Goal: Task Accomplishment & Management: Use online tool/utility

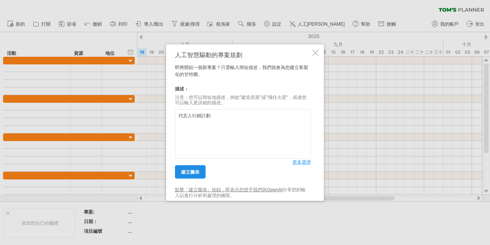
click at [189, 170] on font "建立圖表" at bounding box center [190, 172] width 18 height 6
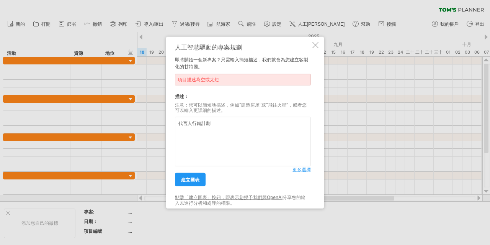
click at [216, 125] on textarea "代言人行銷計劃" at bounding box center [243, 141] width 136 height 49
drag, startPoint x: 271, startPoint y: 124, endPoint x: 282, endPoint y: 124, distance: 10.3
click at [305, 123] on textarea "代言人行銷專案，包含前置、拍攝影片、曝光、醞釀" at bounding box center [243, 141] width 136 height 49
drag, startPoint x: 254, startPoint y: 123, endPoint x: 258, endPoint y: 123, distance: 3.9
click at [254, 122] on textarea "代言人行銷專案，包含前置、拍攝影片、曝光" at bounding box center [243, 141] width 136 height 49
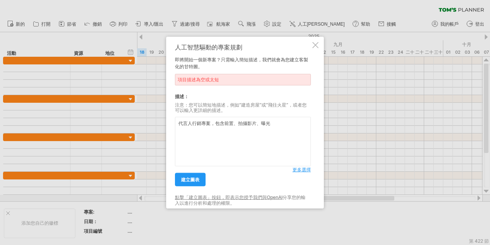
paste textarea "、醞釀"
click at [252, 123] on textarea "代言人行銷專案，包含前置、拍攝影、醞釀、曝光" at bounding box center [243, 141] width 136 height 49
type textarea "代言人行銷專案，包含前置、拍攝影片、平面、醞釀、曝光、媒體廣告…等，行銷全案"
click at [182, 179] on font "建立圖表" at bounding box center [190, 180] width 18 height 6
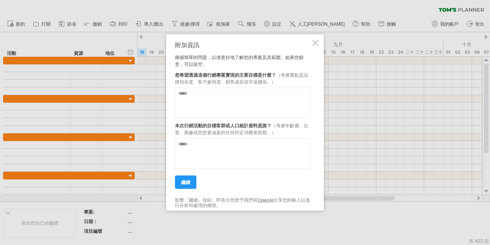
click at [315, 40] on div at bounding box center [316, 42] width 6 height 6
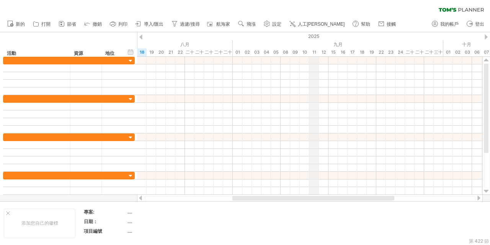
click at [315, 40] on div "九月" at bounding box center [338, 44] width 211 height 8
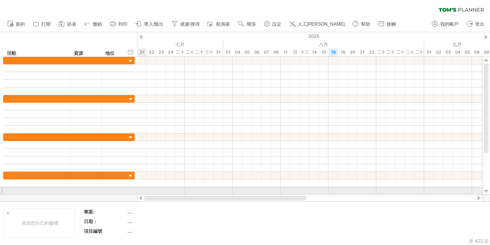
drag, startPoint x: 249, startPoint y: 197, endPoint x: 138, endPoint y: 187, distance: 111.6
click at [138, 187] on div "嘗試造訪 [DOMAIN_NAME] 再次連接... 0% 清除過濾器 新的" at bounding box center [245, 122] width 490 height 245
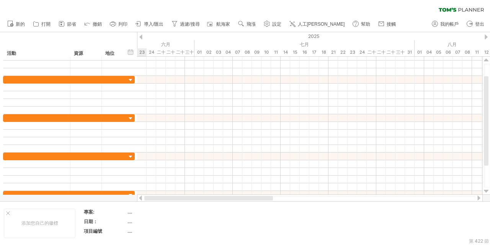
drag, startPoint x: 219, startPoint y: 200, endPoint x: 134, endPoint y: 196, distance: 84.8
click at [134, 196] on div "嘗試造訪 [DOMAIN_NAME] 再次連接... 0% 清除過濾器 新的" at bounding box center [245, 122] width 490 height 245
click at [154, 199] on div at bounding box center [309, 198] width 331 height 5
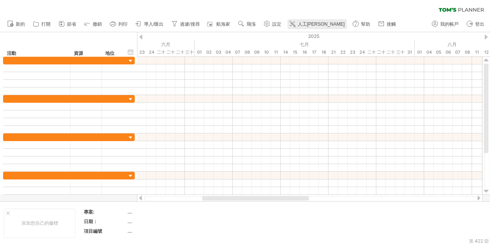
click at [309, 22] on font "人工[PERSON_NAME]" at bounding box center [321, 23] width 47 height 5
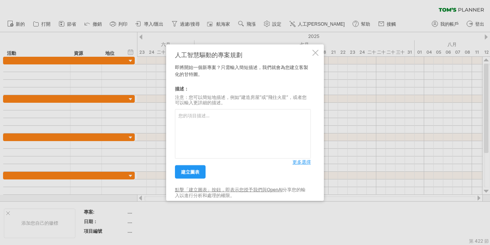
click at [320, 53] on div "人工智慧驅動的專案規劃 即將開始一個新專案？只需輸入簡短描述，我們就會為您建立客製化的甘特圖。 描述： 注意：您可以簡短地描述，例如“建造房屋”或“飛往火星”…" at bounding box center [245, 122] width 158 height 157
click at [318, 53] on div at bounding box center [316, 52] width 6 height 6
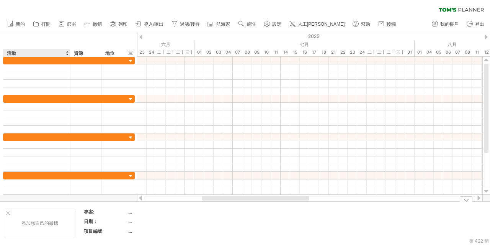
click at [7, 212] on div at bounding box center [8, 213] width 4 height 4
click at [110, 197] on div at bounding box center [245, 116] width 490 height 169
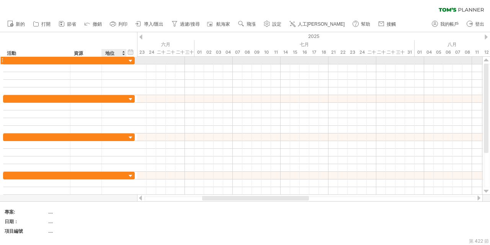
click at [129, 59] on div at bounding box center [130, 60] width 7 height 7
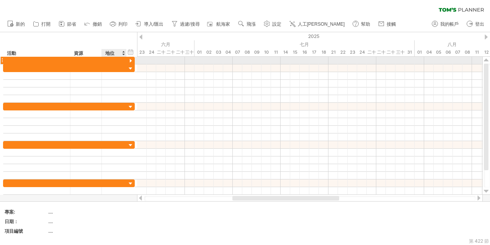
click at [130, 59] on div at bounding box center [130, 60] width 7 height 7
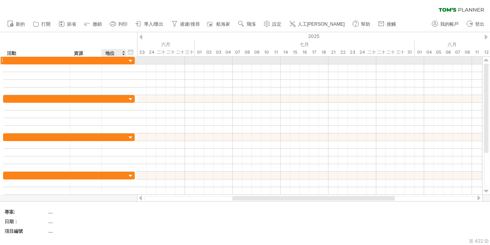
click at [130, 59] on div at bounding box center [130, 60] width 7 height 7
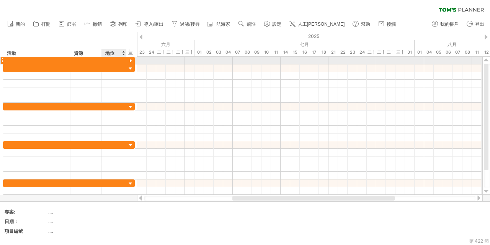
click at [130, 59] on div at bounding box center [130, 60] width 7 height 7
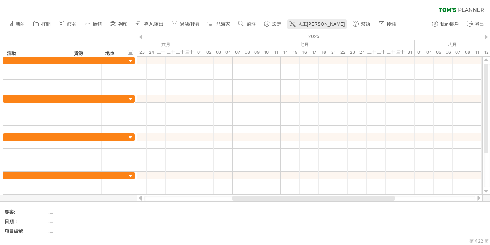
click at [313, 23] on font "人工[PERSON_NAME]" at bounding box center [321, 23] width 47 height 5
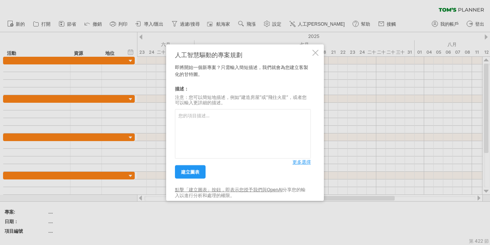
drag, startPoint x: 210, startPoint y: 119, endPoint x: 210, endPoint y: 115, distance: 4.2
click at [210, 119] on textarea at bounding box center [243, 133] width 136 height 49
drag, startPoint x: 192, startPoint y: 173, endPoint x: 286, endPoint y: 166, distance: 94.9
click at [271, 169] on div "建立圖表" at bounding box center [234, 169] width 118 height 20
click at [304, 158] on textarea "代言人行銷全案" at bounding box center [243, 133] width 136 height 49
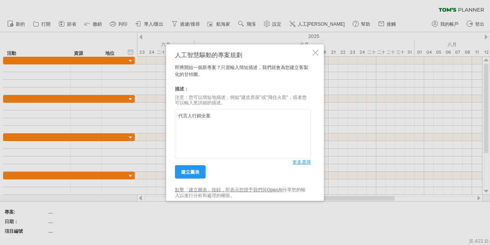
click at [302, 162] on font "更多選擇" at bounding box center [302, 162] width 18 height 6
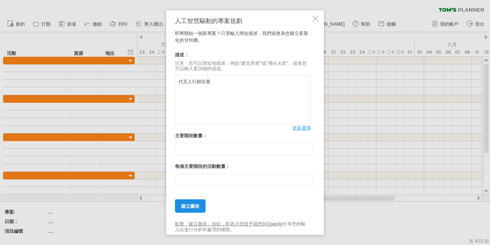
click at [189, 205] on font "建立圖表" at bounding box center [190, 206] width 18 height 6
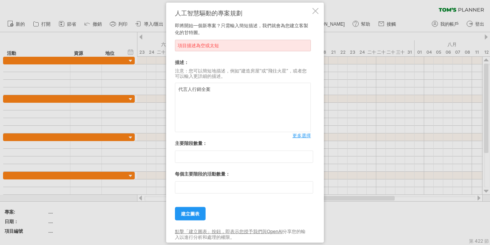
click at [233, 98] on textarea "代言人行銷全案" at bounding box center [243, 107] width 136 height 49
click at [227, 92] on textarea "代言人行銷全案" at bounding box center [243, 107] width 136 height 49
type textarea "代言人行銷全案規 劃到執行，內容需含內容(影片拍攝)、到澳洲參訪"
click at [189, 209] on link "建立圖表" at bounding box center [190, 213] width 31 height 13
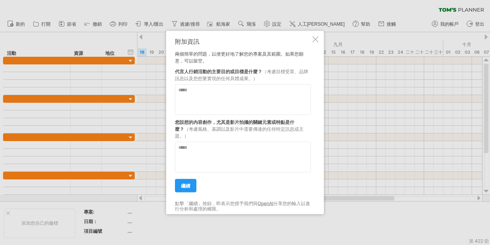
click at [251, 107] on textarea at bounding box center [243, 99] width 136 height 31
drag, startPoint x: 277, startPoint y: 69, endPoint x: 294, endPoint y: 70, distance: 17.6
click at [294, 70] on font "（考慮目標受眾、品牌訊息以及您想要實現的任何具體成果。）" at bounding box center [241, 74] width 133 height 13
click at [233, 98] on textarea at bounding box center [243, 99] width 136 height 31
type textarea "**********"
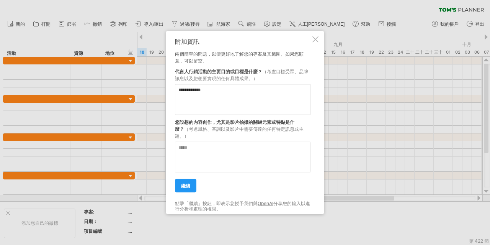
click at [238, 148] on textarea at bounding box center [243, 156] width 136 height 31
type textarea "*"
type textarea "**********"
click at [177, 187] on link "繼續" at bounding box center [185, 185] width 21 height 13
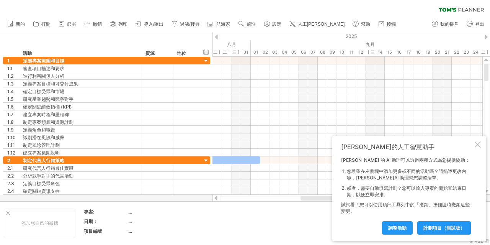
drag, startPoint x: 297, startPoint y: 197, endPoint x: 312, endPoint y: 197, distance: 15.3
click at [312, 197] on div at bounding box center [339, 198] width 77 height 5
click at [475, 144] on div "[PERSON_NAME]的人工智慧助手 [PERSON_NAME] 的 AI 助理可以透過兩種方式為您提供協助： 您希望在左側欄中添加更多或不同的活動嗎？請…" at bounding box center [410, 188] width 154 height 105
click at [477, 144] on div at bounding box center [478, 144] width 6 height 6
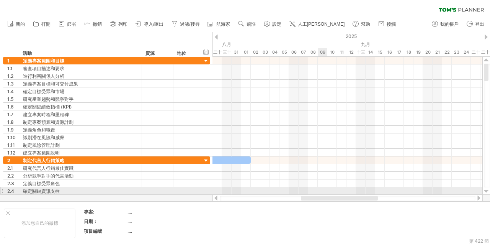
drag, startPoint x: 325, startPoint y: 197, endPoint x: 326, endPoint y: 193, distance: 4.8
click at [326, 193] on div "嘗試造訪 [DOMAIN_NAME] 再次連接... 0% 清除過濾器 新的" at bounding box center [245, 122] width 490 height 245
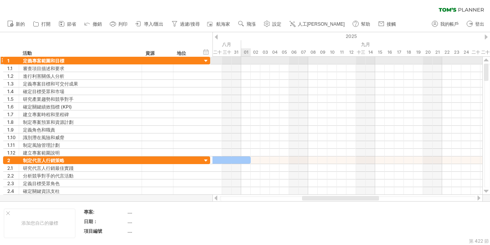
click at [248, 62] on div at bounding box center [348, 61] width 270 height 8
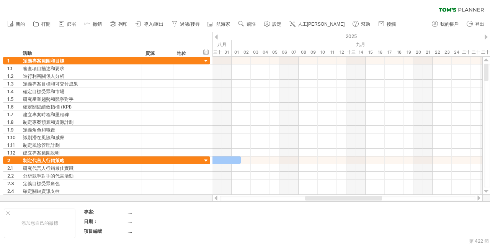
drag, startPoint x: 338, startPoint y: 198, endPoint x: 338, endPoint y: 185, distance: 13.0
click at [341, 197] on div at bounding box center [343, 198] width 77 height 5
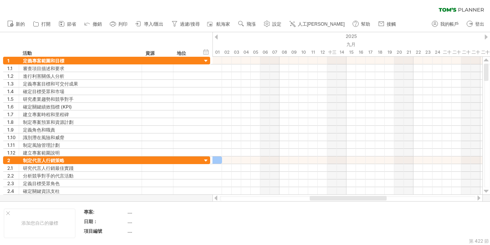
drag, startPoint x: 340, startPoint y: 197, endPoint x: 345, endPoint y: 197, distance: 5.0
click at [345, 197] on div at bounding box center [348, 198] width 77 height 5
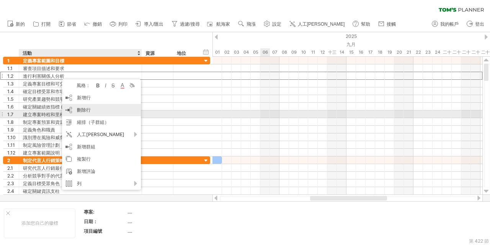
click at [78, 112] on font "刪除行" at bounding box center [84, 110] width 14 height 6
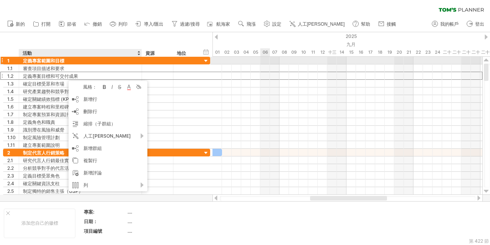
click at [207, 61] on div at bounding box center [206, 60] width 7 height 7
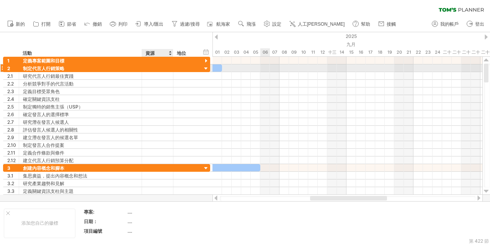
click at [207, 68] on div at bounding box center [206, 68] width 7 height 7
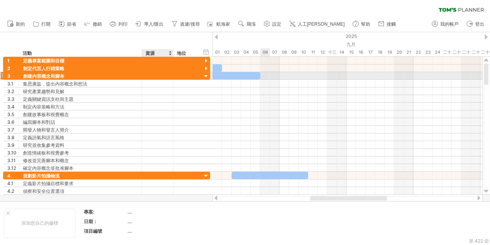
click at [207, 76] on div at bounding box center [206, 76] width 7 height 7
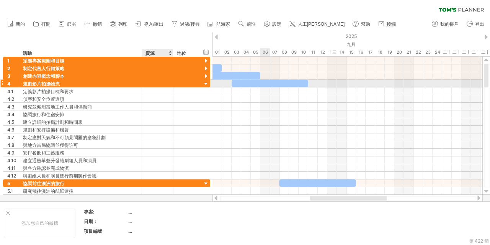
click at [207, 84] on div at bounding box center [206, 83] width 7 height 7
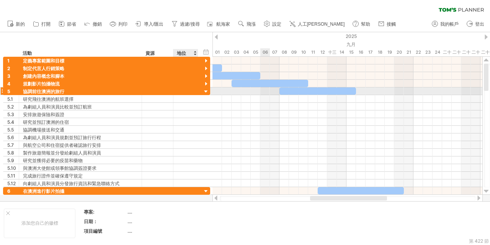
click at [203, 90] on div at bounding box center [206, 91] width 7 height 7
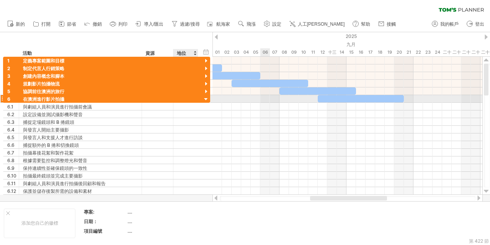
click at [205, 98] on div at bounding box center [206, 99] width 7 height 7
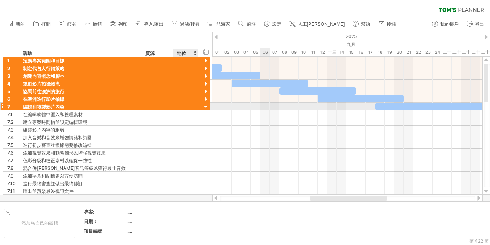
click at [206, 107] on div at bounding box center [206, 106] width 7 height 7
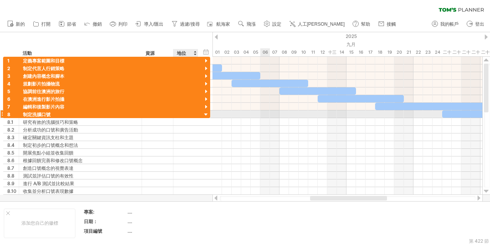
click at [206, 115] on div at bounding box center [206, 114] width 7 height 7
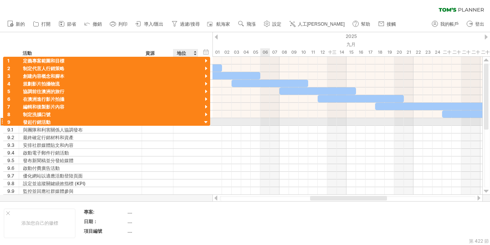
click at [206, 121] on div at bounding box center [206, 122] width 7 height 7
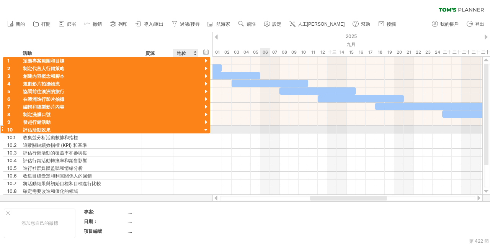
click at [205, 130] on div at bounding box center [206, 129] width 7 height 7
